Goal: Share content

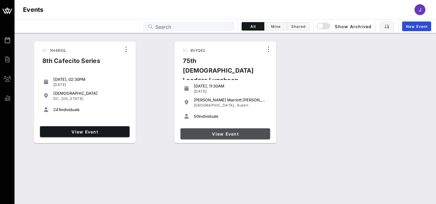
click at [215, 133] on span "View Event" at bounding box center [225, 133] width 85 height 5
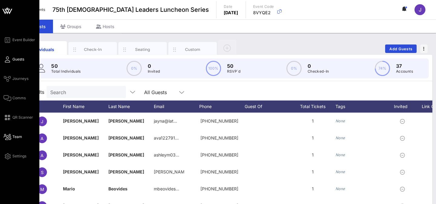
click at [14, 136] on span "Team" at bounding box center [17, 136] width 10 height 5
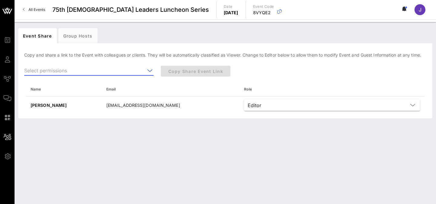
click at [109, 71] on input "text" at bounding box center [84, 71] width 121 height 10
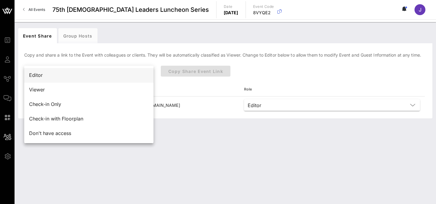
click at [72, 81] on div "Editor" at bounding box center [89, 75] width 120 height 13
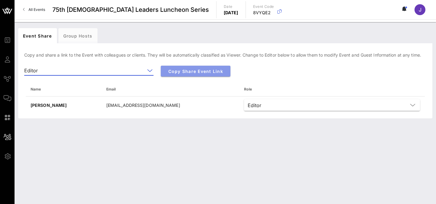
click at [170, 71] on span "Copy Share Event Link" at bounding box center [196, 71] width 60 height 5
